Goal: Information Seeking & Learning: Learn about a topic

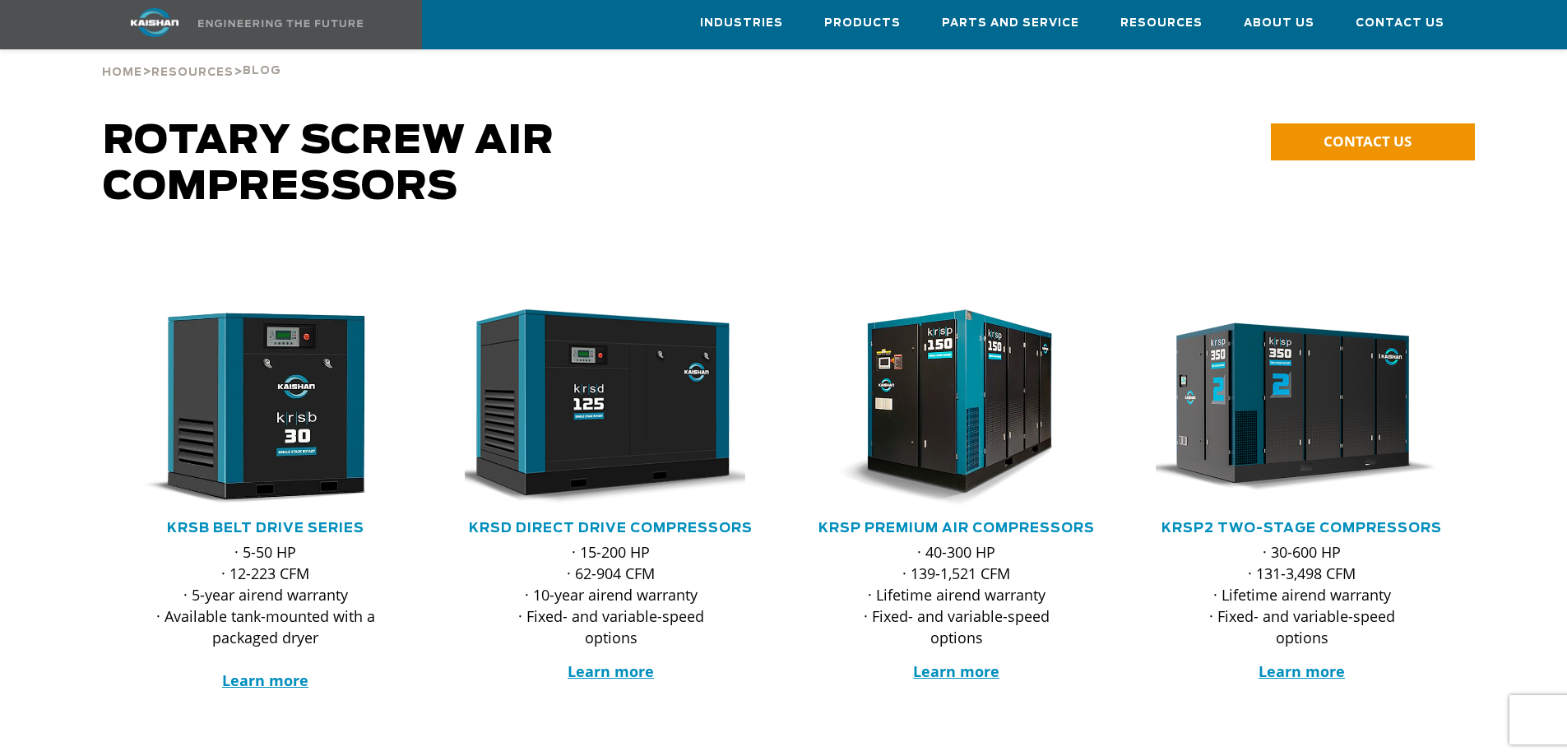
scroll to position [82, 0]
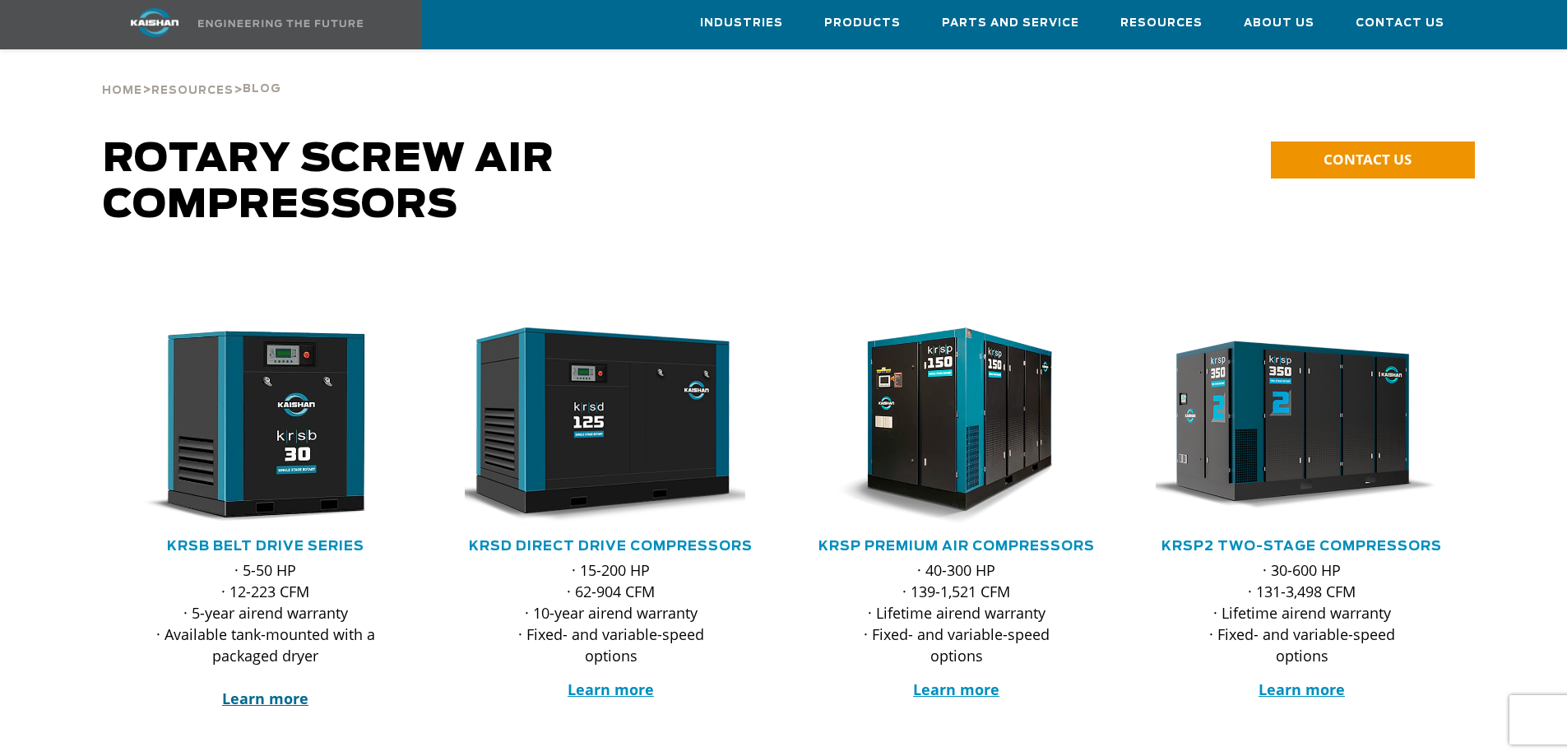
click at [277, 689] on strong "Learn more" at bounding box center [265, 699] width 86 height 20
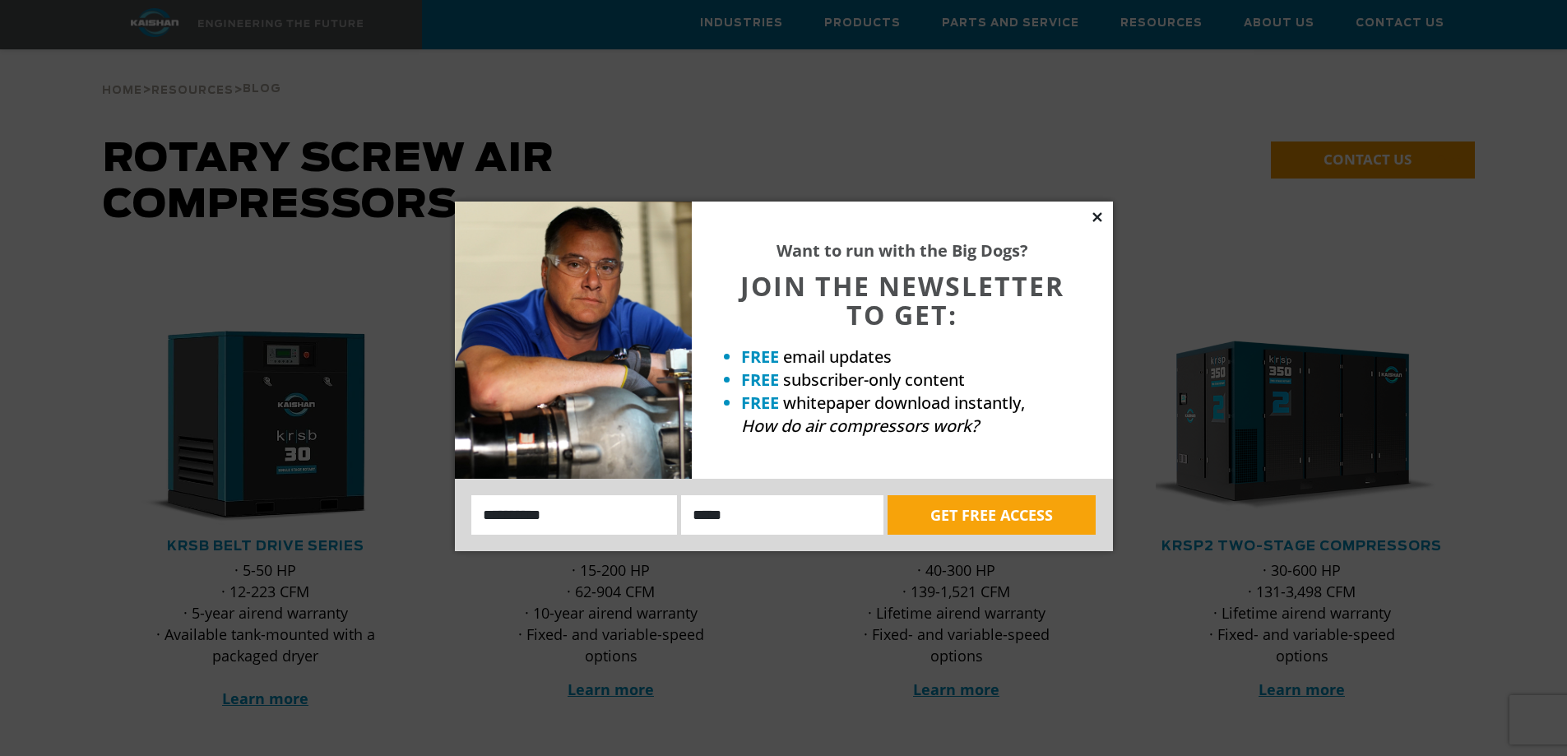
click at [1098, 216] on icon at bounding box center [1097, 216] width 9 height 9
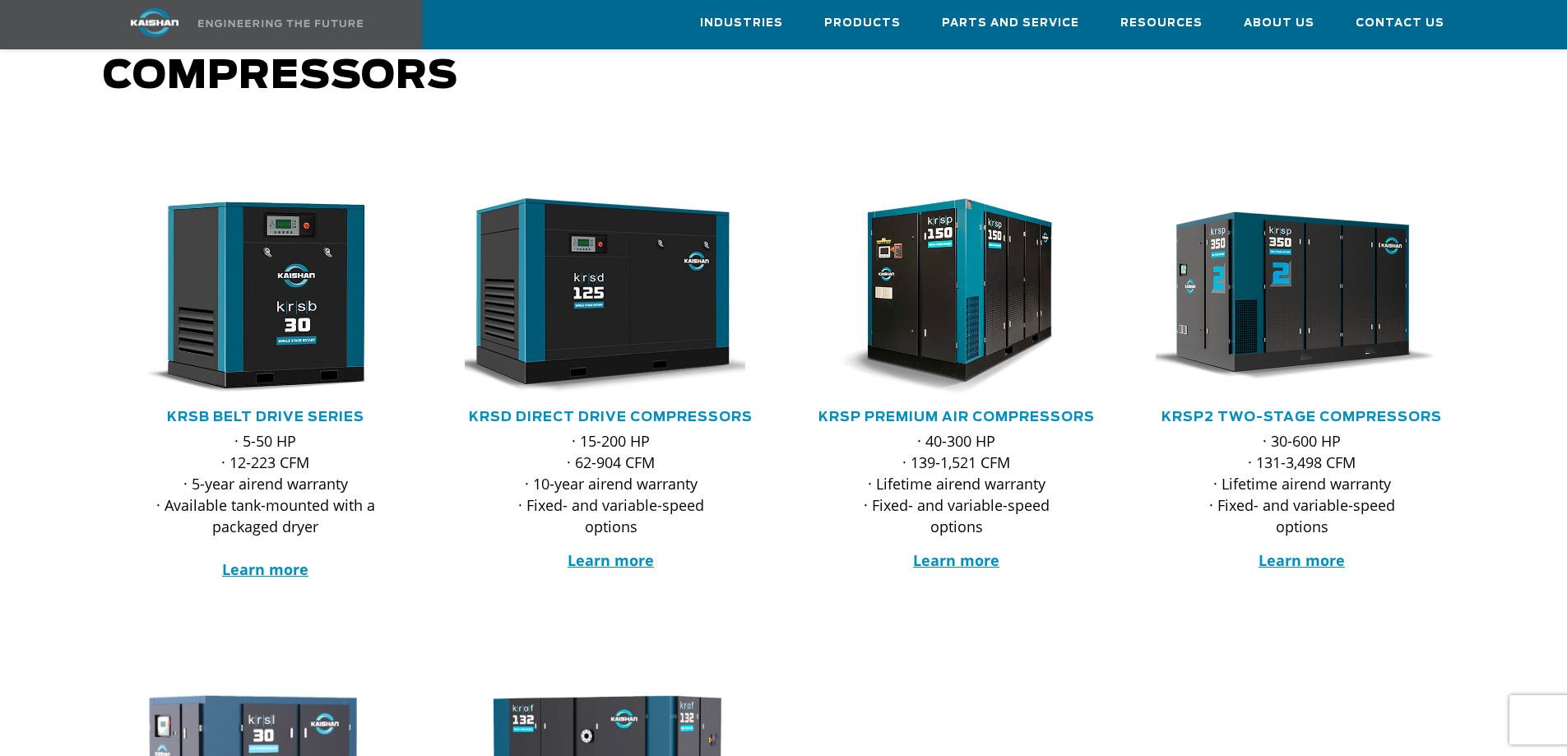
scroll to position [165, 0]
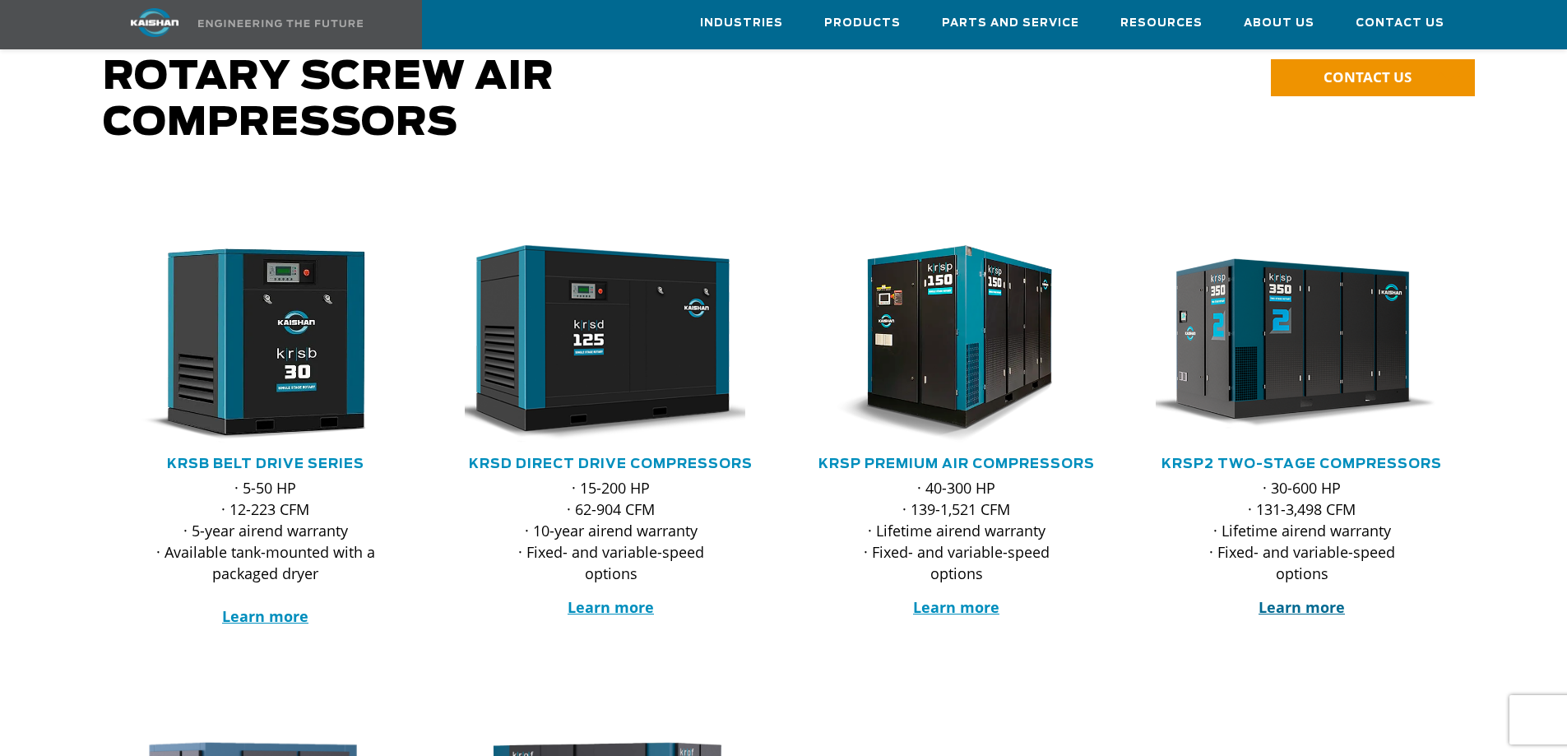
click at [1316, 597] on strong "Learn more" at bounding box center [1302, 607] width 86 height 20
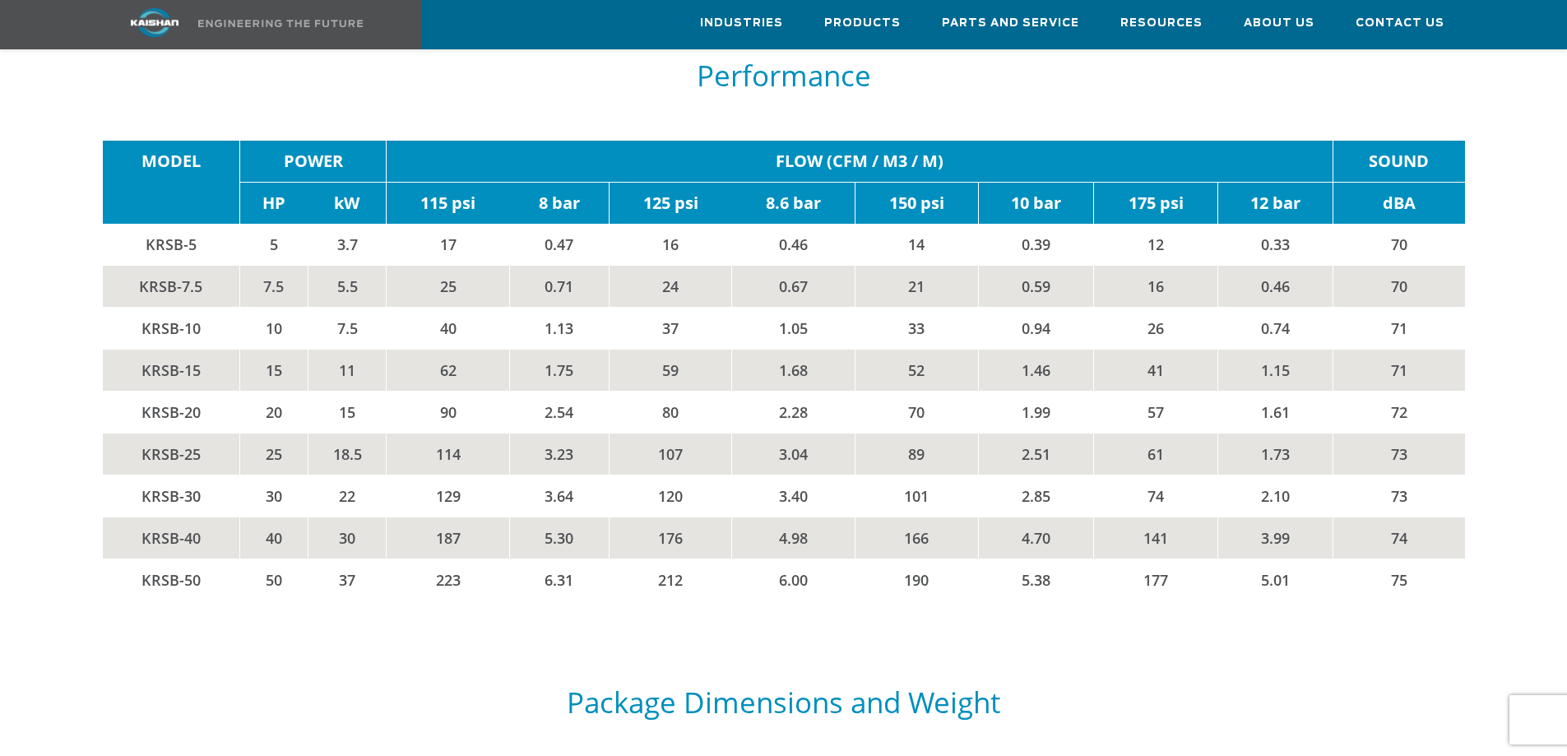
scroll to position [2880, 0]
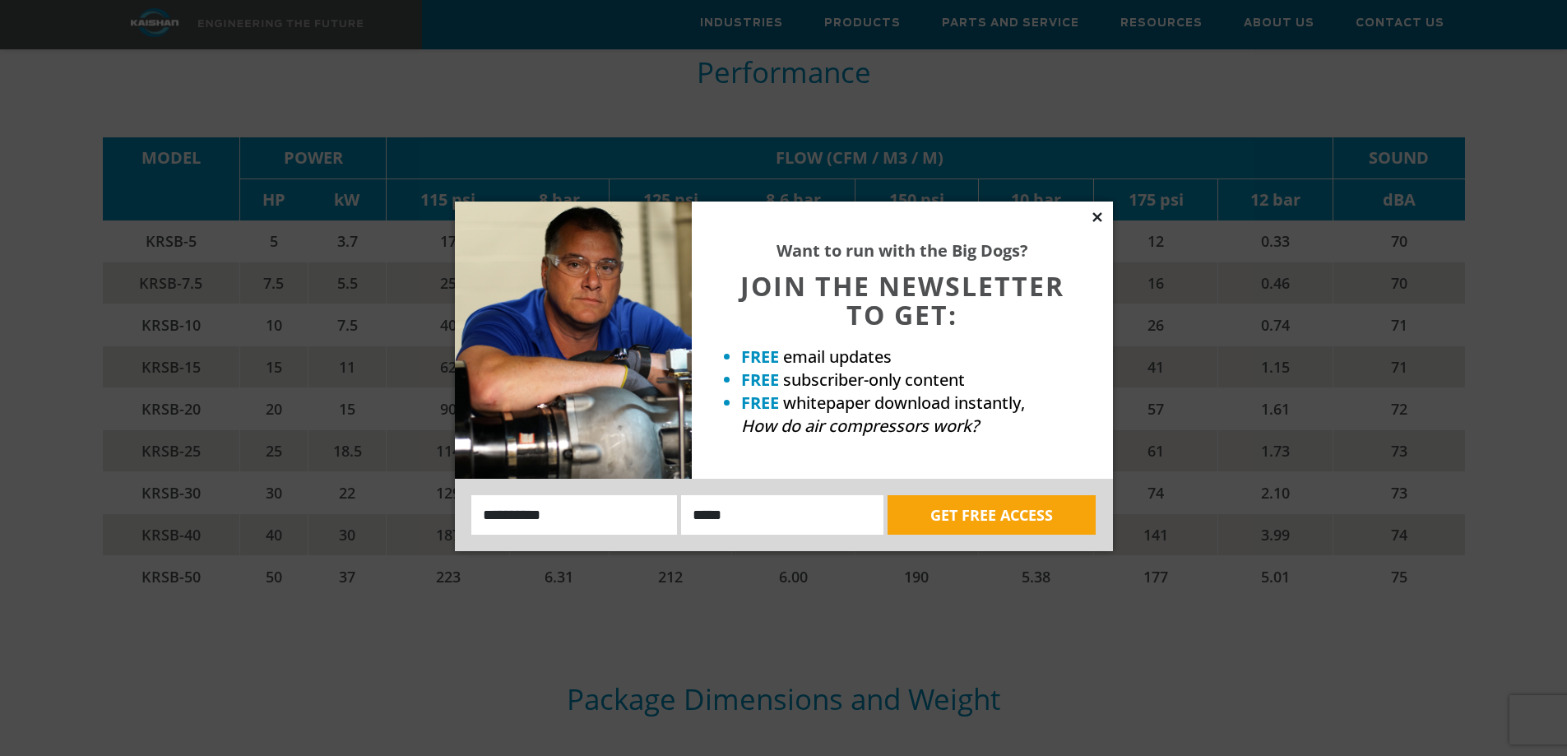
click at [1101, 216] on icon at bounding box center [1097, 217] width 15 height 15
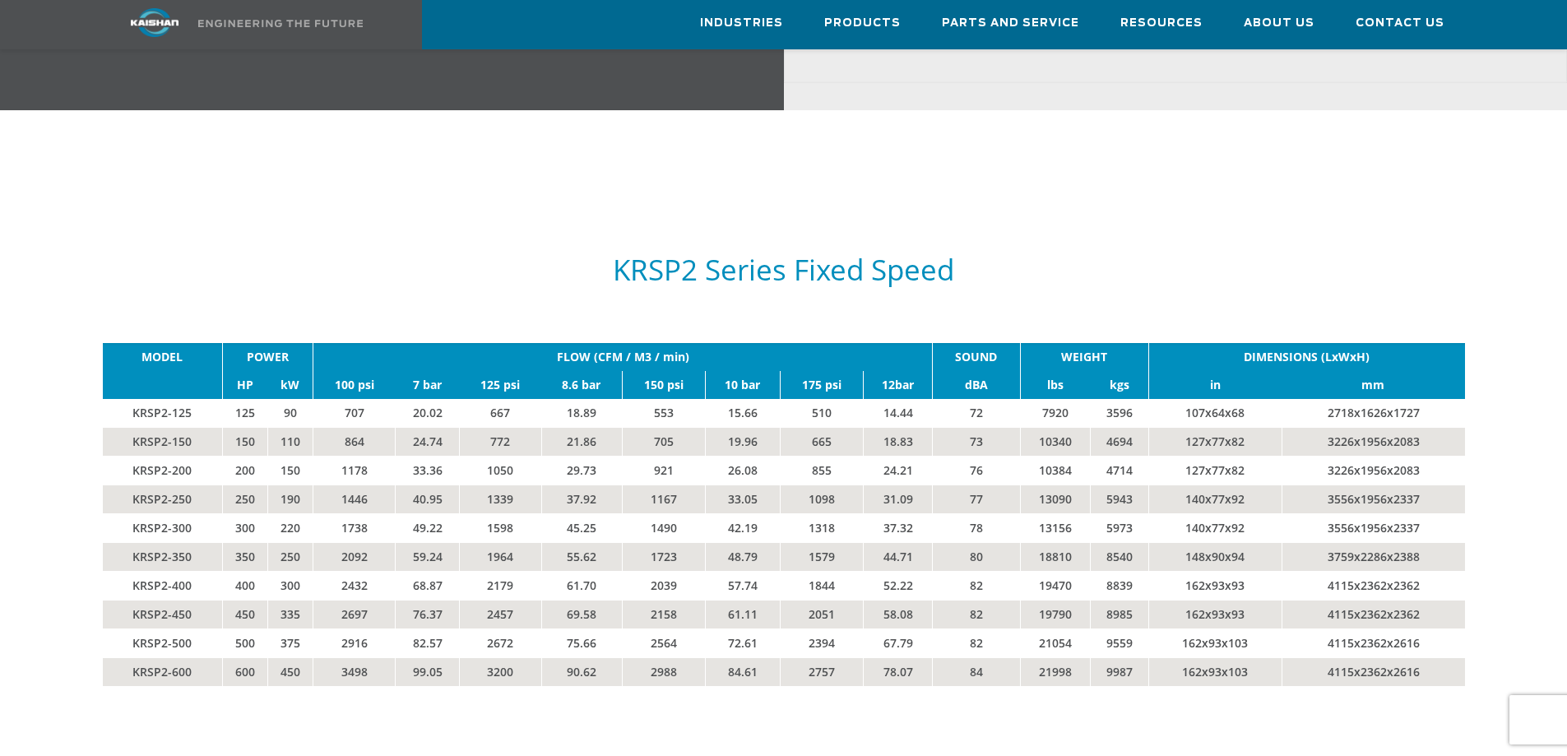
scroll to position [2798, 0]
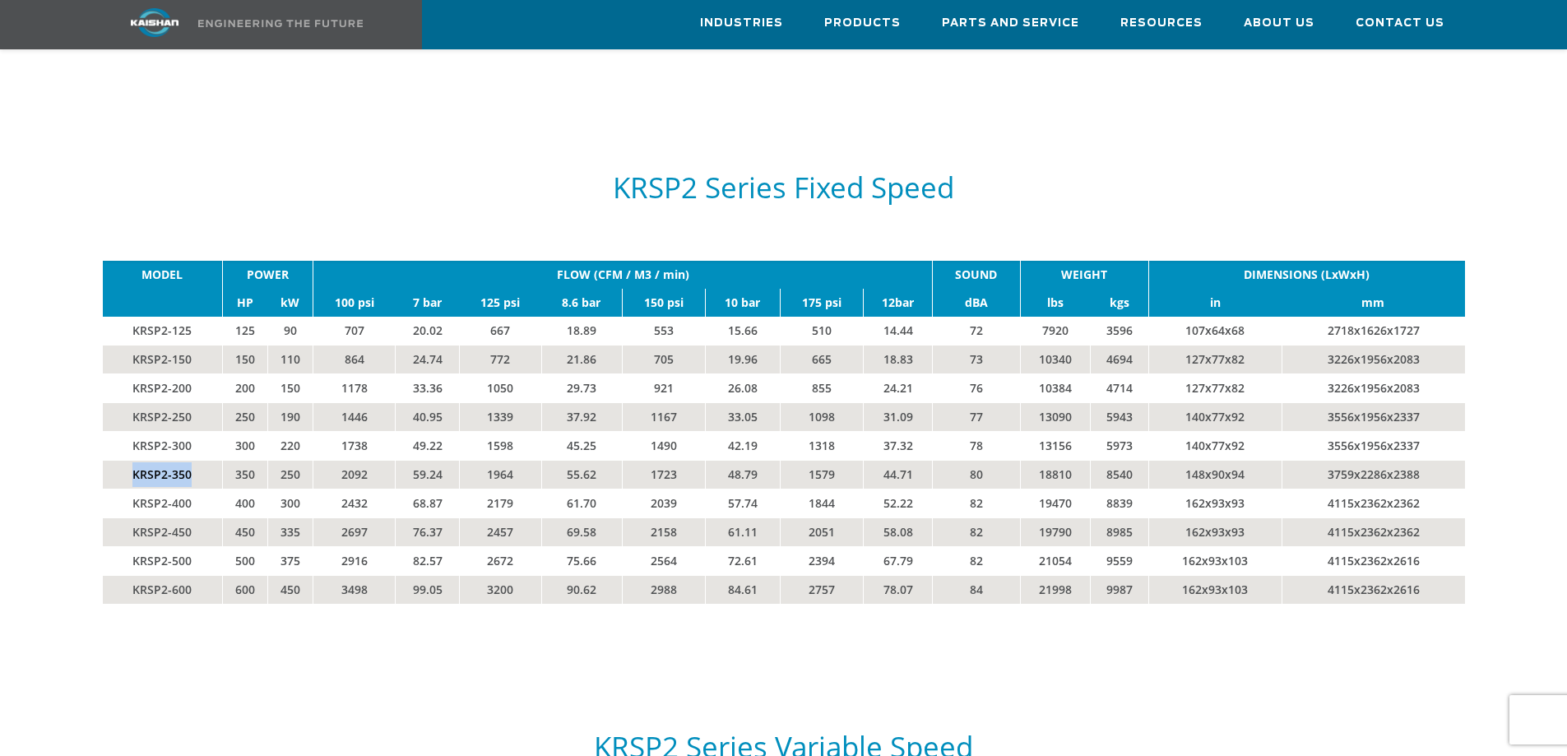
drag, startPoint x: 195, startPoint y: 449, endPoint x: 132, endPoint y: 456, distance: 63.7
click at [132, 460] on td "KRSP2-350" at bounding box center [163, 474] width 120 height 29
click at [496, 175] on h5 "KRSP2 Series Fixed Speed" at bounding box center [784, 187] width 1363 height 31
drag, startPoint x: 1310, startPoint y: 267, endPoint x: 1322, endPoint y: 244, distance: 25.4
drag, startPoint x: 1322, startPoint y: 244, endPoint x: 1319, endPoint y: 377, distance: 132.5
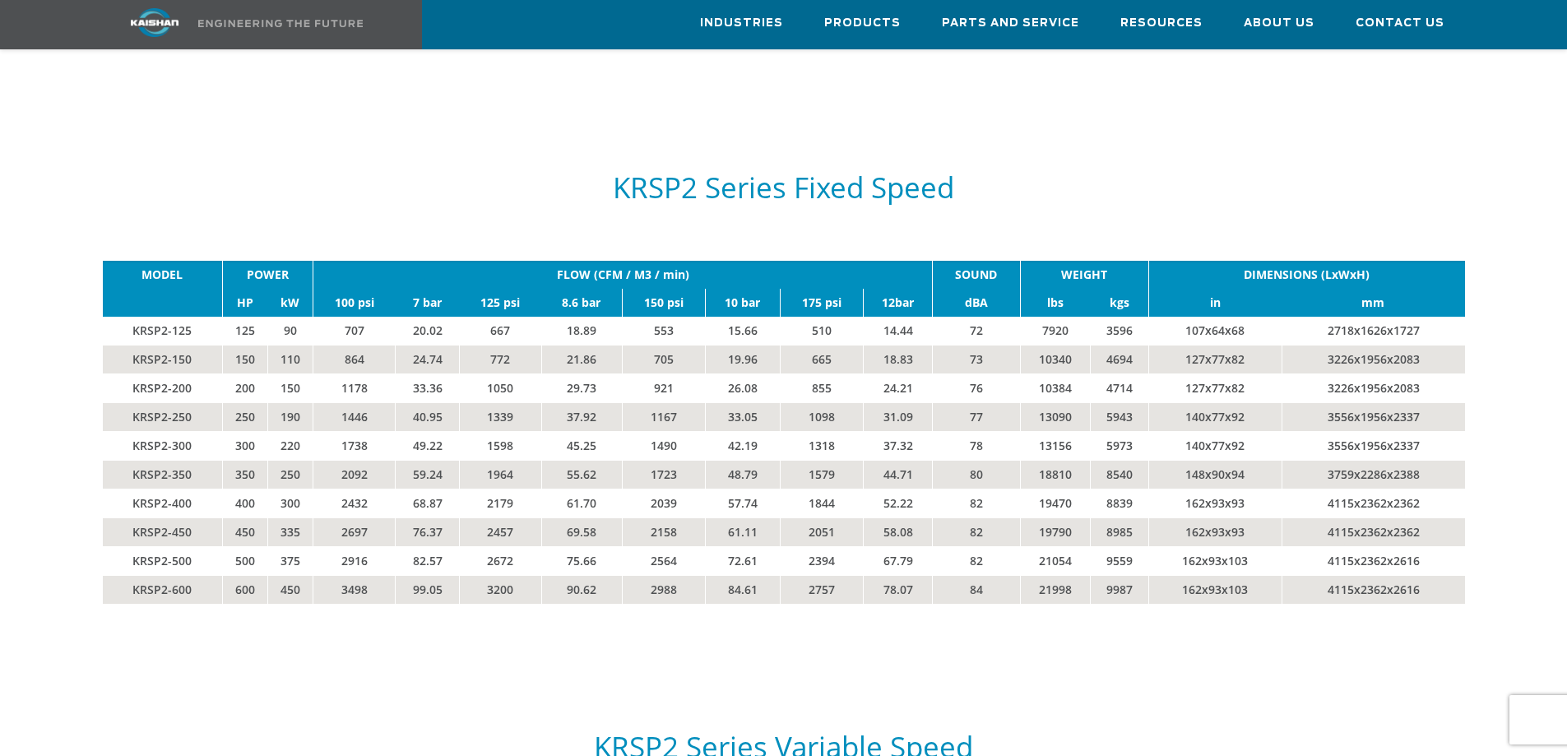
click at [1516, 403] on div "**********" at bounding box center [783, 44] width 1567 height 5295
